Goal: Use online tool/utility: Use online tool/utility

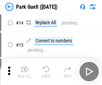
click at [25, 66] on img "button" at bounding box center [25, 69] width 8 height 8
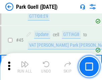
scroll to position [840, 0]
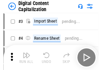
scroll to position [19, 0]
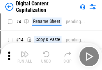
click at [25, 56] on img "button" at bounding box center [25, 54] width 8 height 8
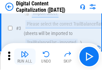
click at [25, 56] on img "button" at bounding box center [25, 54] width 8 height 8
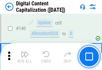
scroll to position [712, 0]
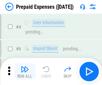
click at [25, 66] on img "button" at bounding box center [25, 69] width 8 height 8
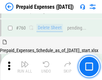
scroll to position [1861, 0]
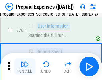
click at [25, 66] on img "button" at bounding box center [25, 64] width 8 height 8
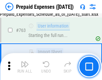
scroll to position [1900, 0]
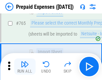
click at [25, 66] on img "button" at bounding box center [25, 64] width 8 height 8
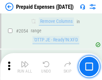
scroll to position [7018, 0]
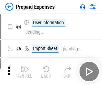
click at [25, 72] on img "button" at bounding box center [25, 69] width 8 height 8
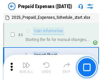
scroll to position [30, 0]
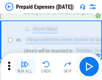
click at [25, 66] on img "button" at bounding box center [25, 64] width 8 height 8
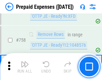
scroll to position [2392, 0]
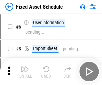
click at [25, 72] on img "button" at bounding box center [25, 69] width 8 height 8
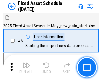
scroll to position [36, 0]
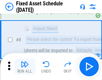
click at [25, 66] on img "button" at bounding box center [25, 64] width 8 height 8
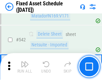
scroll to position [2393, 0]
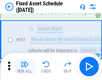
click at [25, 66] on img "button" at bounding box center [25, 64] width 8 height 8
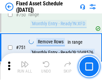
scroll to position [3273, 0]
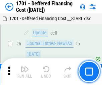
scroll to position [81, 0]
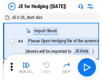
scroll to position [1, 0]
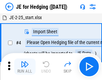
click at [25, 66] on img "button" at bounding box center [25, 64] width 8 height 8
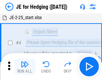
click at [25, 66] on img "button" at bounding box center [25, 64] width 8 height 8
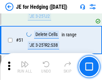
scroll to position [435, 0]
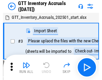
scroll to position [1, 0]
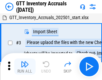
click at [25, 66] on img "button" at bounding box center [25, 64] width 8 height 8
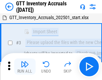
click at [25, 66] on img "button" at bounding box center [25, 64] width 8 height 8
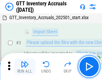
scroll to position [43, 0]
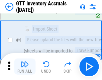
click at [25, 66] on img "button" at bounding box center [25, 64] width 8 height 8
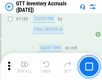
scroll to position [5482, 0]
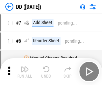
click at [25, 72] on img "button" at bounding box center [25, 69] width 8 height 8
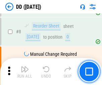
scroll to position [65, 0]
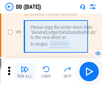
click at [25, 72] on img "button" at bounding box center [25, 69] width 8 height 8
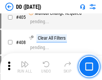
scroll to position [3004, 0]
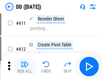
click at [25, 66] on img "button" at bounding box center [25, 64] width 8 height 8
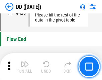
scroll to position [3213, 0]
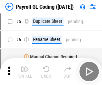
click at [25, 72] on img "button" at bounding box center [25, 69] width 8 height 8
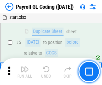
scroll to position [81, 0]
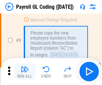
click at [25, 72] on img "button" at bounding box center [25, 69] width 8 height 8
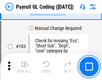
scroll to position [1575, 0]
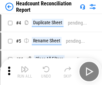
click at [25, 72] on img "button" at bounding box center [25, 69] width 8 height 8
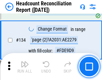
scroll to position [807, 0]
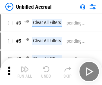
click at [25, 72] on img "button" at bounding box center [25, 69] width 8 height 8
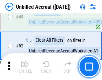
scroll to position [609, 0]
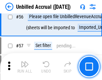
click at [25, 66] on img "button" at bounding box center [25, 64] width 8 height 8
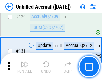
scroll to position [2000, 0]
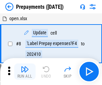
click at [25, 72] on img "button" at bounding box center [25, 69] width 8 height 8
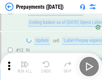
scroll to position [42, 0]
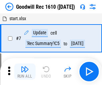
click at [25, 72] on img "button" at bounding box center [25, 69] width 8 height 8
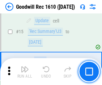
scroll to position [115, 0]
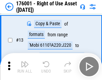
scroll to position [43, 0]
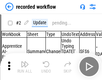
click at [25, 66] on img "button" at bounding box center [25, 64] width 8 height 8
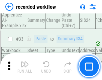
scroll to position [2098, 0]
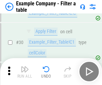
scroll to position [614, 0]
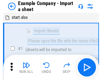
scroll to position [10, 0]
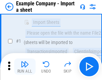
click at [25, 66] on img "button" at bounding box center [25, 64] width 8 height 8
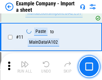
scroll to position [148, 0]
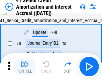
click at [25, 66] on img "button" at bounding box center [25, 64] width 8 height 8
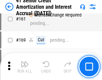
click at [25, 66] on img "button" at bounding box center [25, 64] width 8 height 8
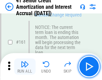
scroll to position [718, 0]
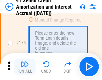
click at [25, 66] on img "button" at bounding box center [25, 64] width 8 height 8
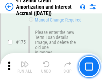
scroll to position [786, 0]
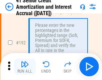
click at [25, 66] on img "button" at bounding box center [25, 64] width 8 height 8
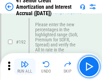
scroll to position [857, 0]
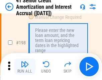
click at [25, 66] on img "button" at bounding box center [25, 64] width 8 height 8
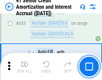
scroll to position [1715, 0]
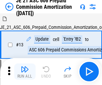
click at [25, 66] on img "button" at bounding box center [25, 69] width 8 height 8
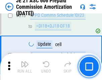
scroll to position [1253, 0]
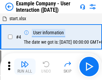
click at [25, 66] on img "button" at bounding box center [25, 64] width 8 height 8
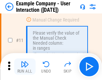
click at [25, 66] on img "button" at bounding box center [25, 64] width 8 height 8
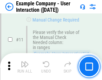
scroll to position [145, 0]
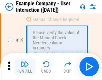
click at [25, 66] on img "button" at bounding box center [25, 64] width 8 height 8
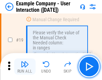
click at [25, 66] on img "button" at bounding box center [25, 64] width 8 height 8
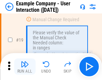
click at [25, 66] on img "button" at bounding box center [25, 64] width 8 height 8
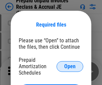
click at [70, 66] on span "Open" at bounding box center [69, 66] width 11 height 5
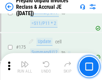
scroll to position [906, 0]
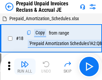
click at [25, 66] on img "button" at bounding box center [25, 64] width 8 height 8
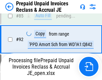
scroll to position [550, 0]
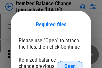
click at [70, 64] on span "Open" at bounding box center [69, 66] width 11 height 5
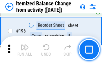
scroll to position [1292, 0]
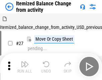
scroll to position [10, 0]
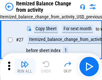
click at [25, 66] on img "button" at bounding box center [25, 64] width 8 height 8
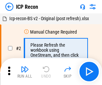
scroll to position [3, 0]
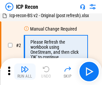
click at [25, 72] on img "button" at bounding box center [25, 69] width 8 height 8
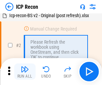
click at [25, 72] on img "button" at bounding box center [25, 69] width 8 height 8
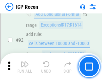
scroll to position [706, 0]
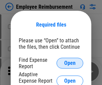
click at [70, 63] on span "Open" at bounding box center [69, 62] width 11 height 5
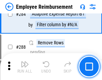
scroll to position [1825, 0]
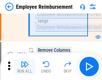
click at [25, 66] on img "button" at bounding box center [25, 64] width 8 height 8
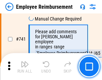
scroll to position [4710, 0]
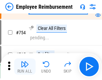
click at [25, 66] on img "button" at bounding box center [25, 64] width 8 height 8
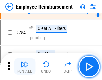
click at [25, 66] on img "button" at bounding box center [25, 64] width 8 height 8
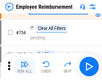
click at [25, 66] on img "button" at bounding box center [25, 64] width 8 height 8
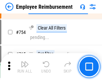
click at [25, 66] on img "button" at bounding box center [25, 64] width 8 height 8
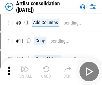
click at [25, 72] on img "button" at bounding box center [25, 69] width 8 height 8
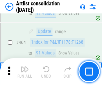
scroll to position [2940, 0]
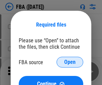
click at [70, 62] on span "Open" at bounding box center [69, 61] width 11 height 5
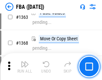
scroll to position [7131, 0]
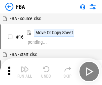
scroll to position [7, 0]
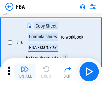
click at [25, 72] on img "button" at bounding box center [25, 69] width 8 height 8
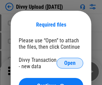
click at [70, 63] on span "Open" at bounding box center [69, 62] width 11 height 5
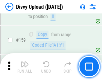
scroll to position [695, 0]
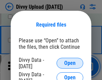
click at [70, 63] on span "Open" at bounding box center [69, 62] width 11 height 5
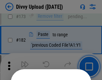
scroll to position [754, 0]
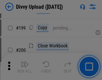
scroll to position [976, 0]
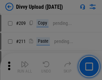
scroll to position [1140, 0]
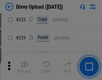
scroll to position [1340, 0]
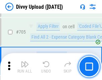
scroll to position [4593, 0]
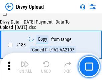
scroll to position [790, 0]
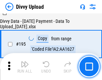
scroll to position [938, 0]
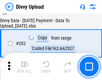
scroll to position [1086, 0]
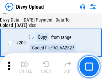
scroll to position [1234, 0]
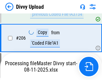
scroll to position [1195, 0]
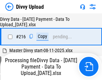
scroll to position [1382, 0]
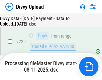
scroll to position [1530, 0]
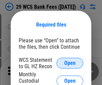
click at [70, 63] on span "Open" at bounding box center [69, 62] width 11 height 5
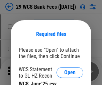
scroll to position [9, 0]
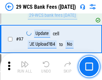
scroll to position [654, 0]
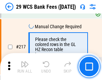
click at [25, 66] on img "button" at bounding box center [25, 64] width 8 height 8
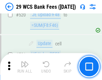
scroll to position [3465, 0]
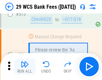
click at [25, 66] on img "button" at bounding box center [25, 64] width 8 height 8
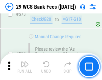
scroll to position [3718, 0]
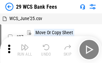
click at [25, 50] on img "button" at bounding box center [25, 47] width 8 height 8
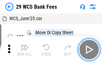
scroll to position [12, 0]
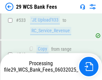
scroll to position [3671, 0]
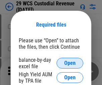
click at [70, 63] on span "Open" at bounding box center [69, 62] width 11 height 5
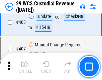
scroll to position [3109, 0]
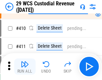
click at [25, 66] on img "button" at bounding box center [25, 64] width 8 height 8
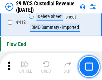
scroll to position [3206, 0]
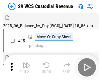
scroll to position [16, 0]
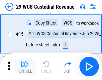
click at [25, 66] on img "button" at bounding box center [25, 64] width 8 height 8
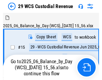
scroll to position [12, 0]
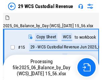
scroll to position [16, 0]
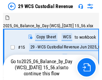
scroll to position [12, 0]
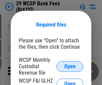
click at [70, 66] on span "Open" at bounding box center [69, 66] width 11 height 5
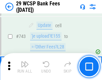
scroll to position [3383, 0]
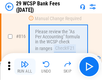
click at [25, 66] on img "button" at bounding box center [25, 64] width 8 height 8
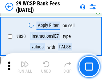
scroll to position [4260, 0]
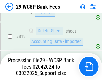
scroll to position [4128, 0]
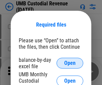
click at [70, 63] on span "Open" at bounding box center [69, 62] width 11 height 5
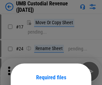
scroll to position [53, 0]
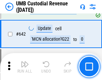
scroll to position [3477, 0]
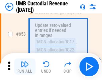
click at [25, 66] on img "button" at bounding box center [25, 64] width 8 height 8
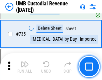
scroll to position [4105, 0]
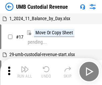
scroll to position [5, 0]
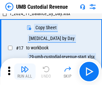
click at [25, 72] on img "button" at bounding box center [25, 69] width 8 height 8
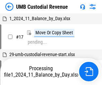
scroll to position [5, 0]
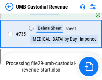
scroll to position [4090, 0]
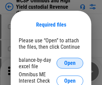
click at [70, 63] on span "Open" at bounding box center [69, 62] width 11 height 5
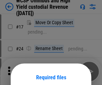
scroll to position [53, 0]
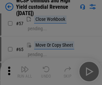
scroll to position [293, 0]
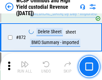
scroll to position [5682, 0]
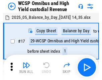
scroll to position [4, 0]
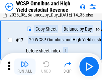
click at [25, 66] on img "button" at bounding box center [25, 64] width 8 height 8
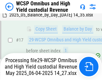
scroll to position [140, 0]
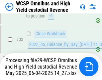
scroll to position [298, 0]
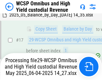
scroll to position [140, 0]
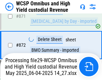
scroll to position [5666, 0]
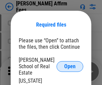
click at [70, 64] on span "Open" at bounding box center [69, 66] width 11 height 5
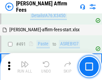
scroll to position [1825, 0]
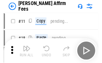
scroll to position [7, 0]
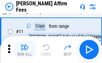
click at [25, 50] on img "button" at bounding box center [25, 47] width 8 height 8
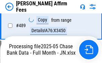
scroll to position [1761, 0]
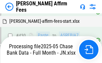
scroll to position [1761, 0]
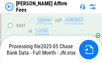
scroll to position [1761, 0]
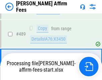
scroll to position [1752, 0]
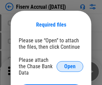
click at [70, 64] on span "Open" at bounding box center [69, 66] width 11 height 5
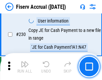
scroll to position [2127, 0]
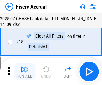
click at [25, 72] on img "button" at bounding box center [25, 69] width 8 height 8
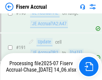
scroll to position [1765, 0]
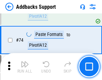
scroll to position [489, 0]
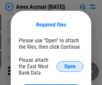
click at [70, 66] on span "Open" at bounding box center [69, 66] width 11 height 5
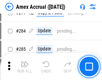
scroll to position [1748, 0]
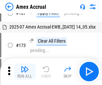
click at [25, 72] on img "button" at bounding box center [25, 69] width 8 height 8
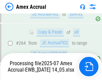
scroll to position [1878, 0]
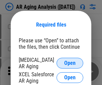
click at [70, 62] on span "Open" at bounding box center [69, 62] width 11 height 5
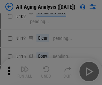
scroll to position [92, 0]
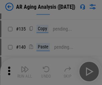
scroll to position [202, 0]
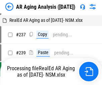
scroll to position [7, 0]
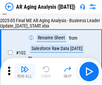
click at [25, 72] on img "button" at bounding box center [25, 69] width 8 height 8
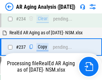
scroll to position [1041, 0]
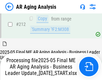
scroll to position [1033, 0]
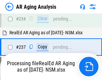
scroll to position [1061, 0]
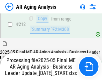
scroll to position [1033, 0]
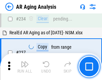
scroll to position [1033, 0]
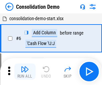
click at [25, 72] on img "button" at bounding box center [25, 69] width 8 height 8
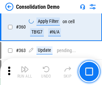
scroll to position [2250, 0]
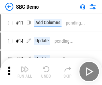
click at [25, 72] on img "button" at bounding box center [25, 69] width 8 height 8
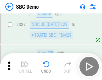
scroll to position [1766, 0]
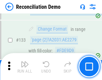
scroll to position [797, 0]
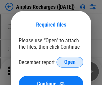
click at [70, 62] on span "Open" at bounding box center [69, 61] width 11 height 5
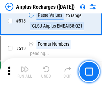
scroll to position [2889, 0]
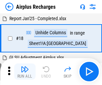
click at [25, 72] on img "button" at bounding box center [25, 69] width 8 height 8
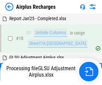
scroll to position [30, 0]
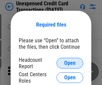
click at [70, 63] on span "Open" at bounding box center [69, 62] width 11 height 5
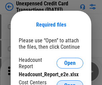
click at [70, 83] on span "Open" at bounding box center [69, 85] width 11 height 5
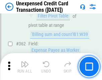
scroll to position [1726, 0]
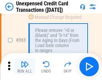
click at [25, 66] on img "button" at bounding box center [25, 64] width 8 height 8
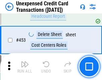
scroll to position [2290, 0]
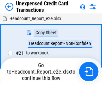
scroll to position [10, 0]
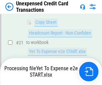
scroll to position [109, 0]
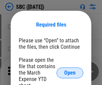
click at [70, 73] on span "Open" at bounding box center [69, 72] width 11 height 5
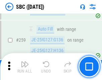
scroll to position [1312, 0]
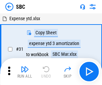
scroll to position [7, 0]
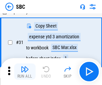
click at [25, 72] on img "button" at bounding box center [25, 69] width 8 height 8
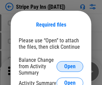
click at [70, 66] on span "Open" at bounding box center [69, 66] width 11 height 5
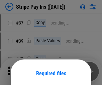
scroll to position [49, 0]
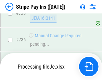
scroll to position [3535, 0]
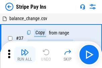
click at [25, 55] on img "button" at bounding box center [25, 52] width 8 height 8
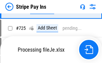
scroll to position [3520, 0]
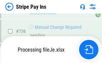
scroll to position [3520, 0]
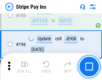
scroll to position [909, 0]
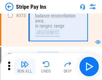
click at [25, 66] on img "button" at bounding box center [25, 64] width 8 height 8
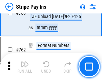
scroll to position [3512, 0]
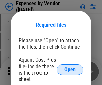
click at [70, 69] on span "Open" at bounding box center [69, 69] width 11 height 5
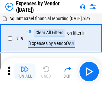
click at [25, 72] on img "button" at bounding box center [25, 69] width 8 height 8
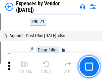
scroll to position [662, 0]
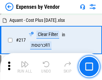
scroll to position [690, 0]
